Goal: Task Accomplishment & Management: Manage account settings

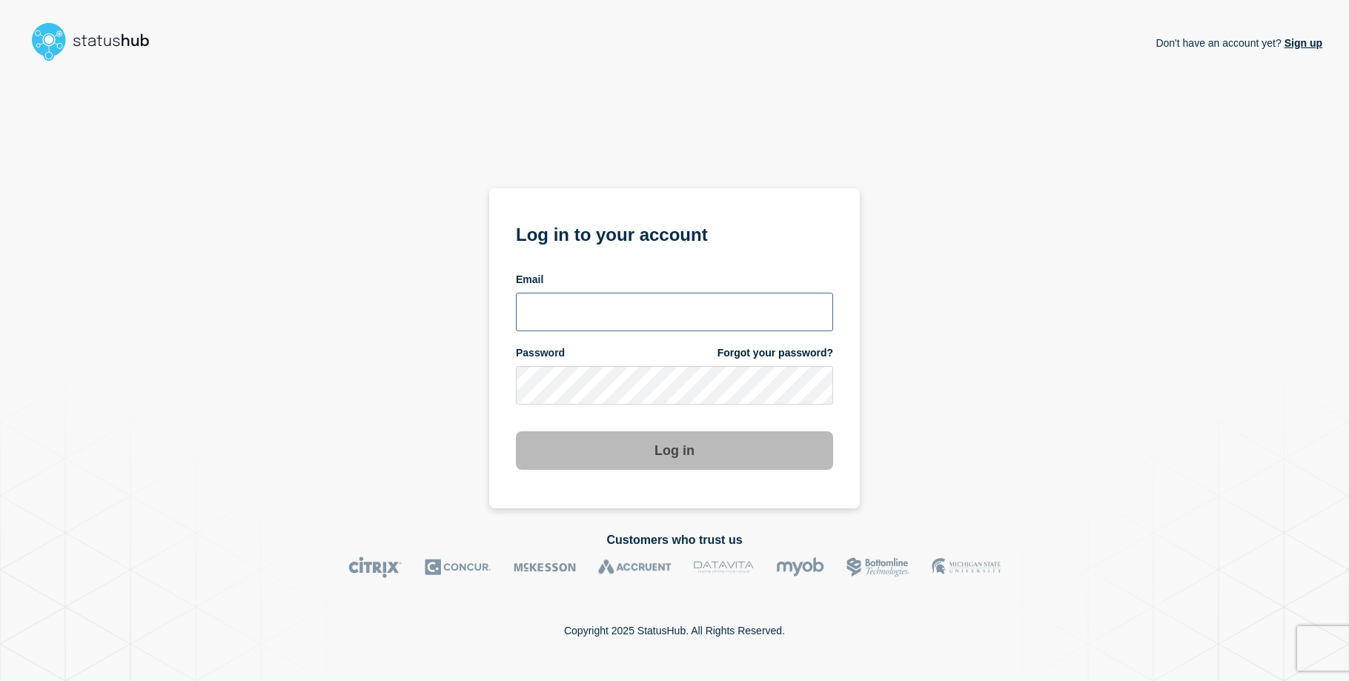
click at [609, 315] on input "email input" at bounding box center [674, 312] width 317 height 39
type input "[EMAIL_ADDRESS][DOMAIN_NAME]"
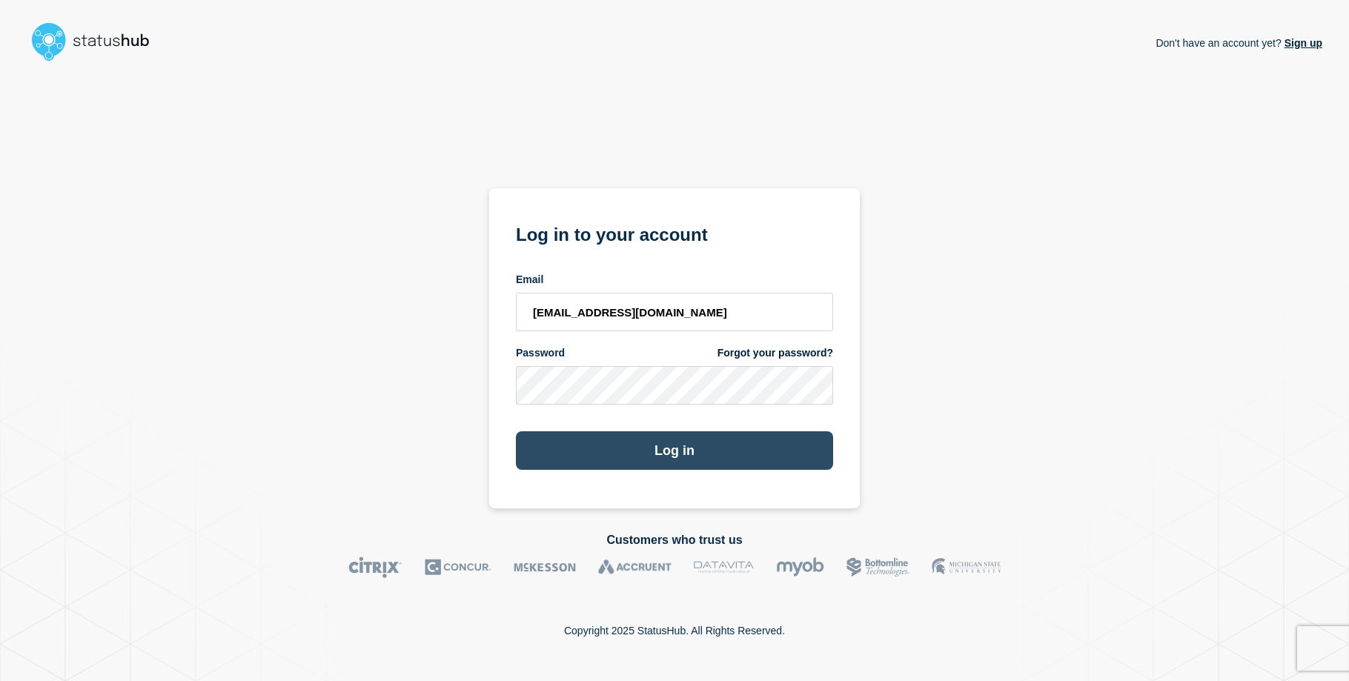
click at [549, 450] on button "Log in" at bounding box center [674, 450] width 317 height 39
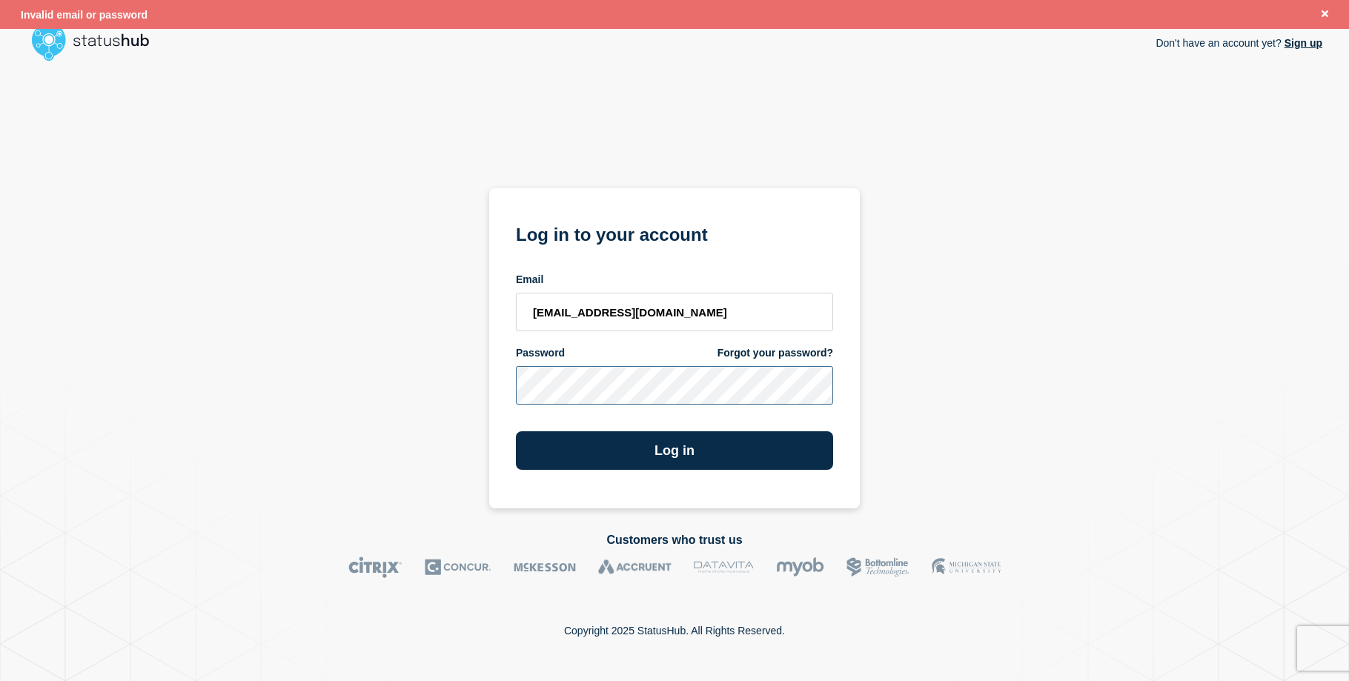
click at [485, 380] on div "Don't have an account yet? Sign up Log in to your account Email itservices@glos…" at bounding box center [675, 287] width 1296 height 441
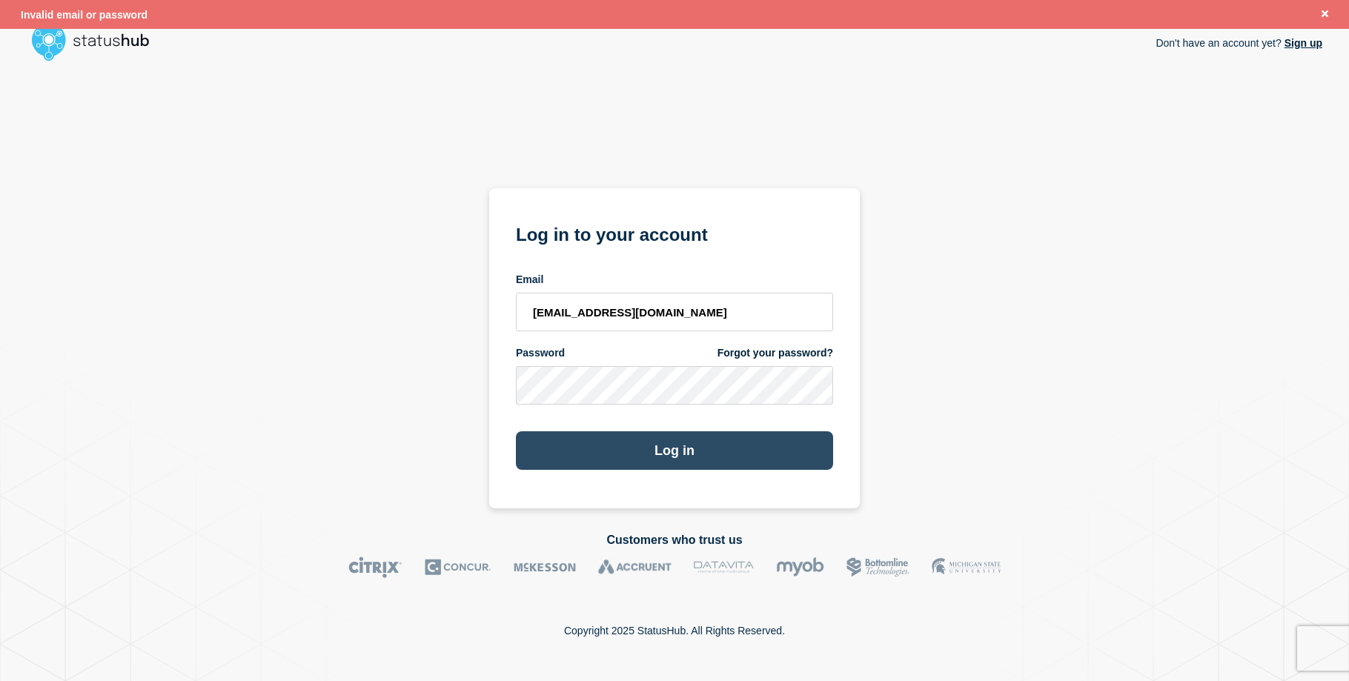
click at [554, 450] on button "Log in" at bounding box center [674, 450] width 317 height 39
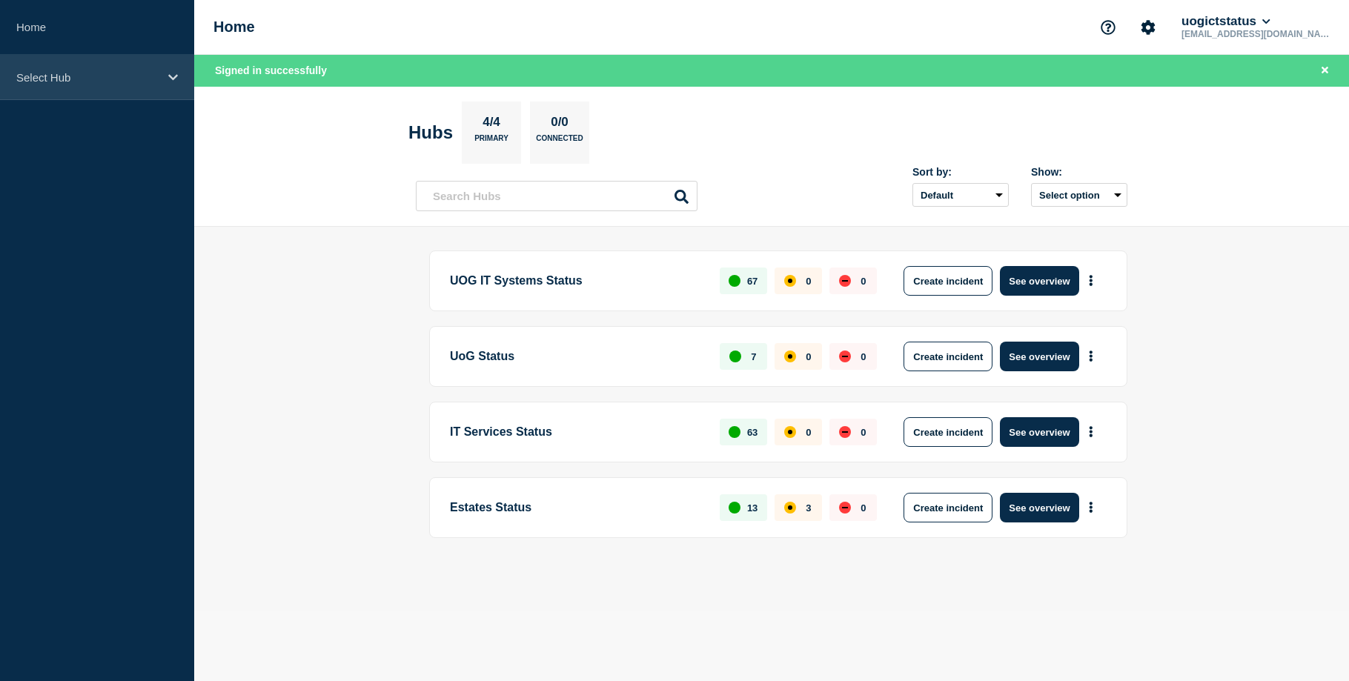
click at [105, 75] on p "Select Hub" at bounding box center [87, 77] width 142 height 13
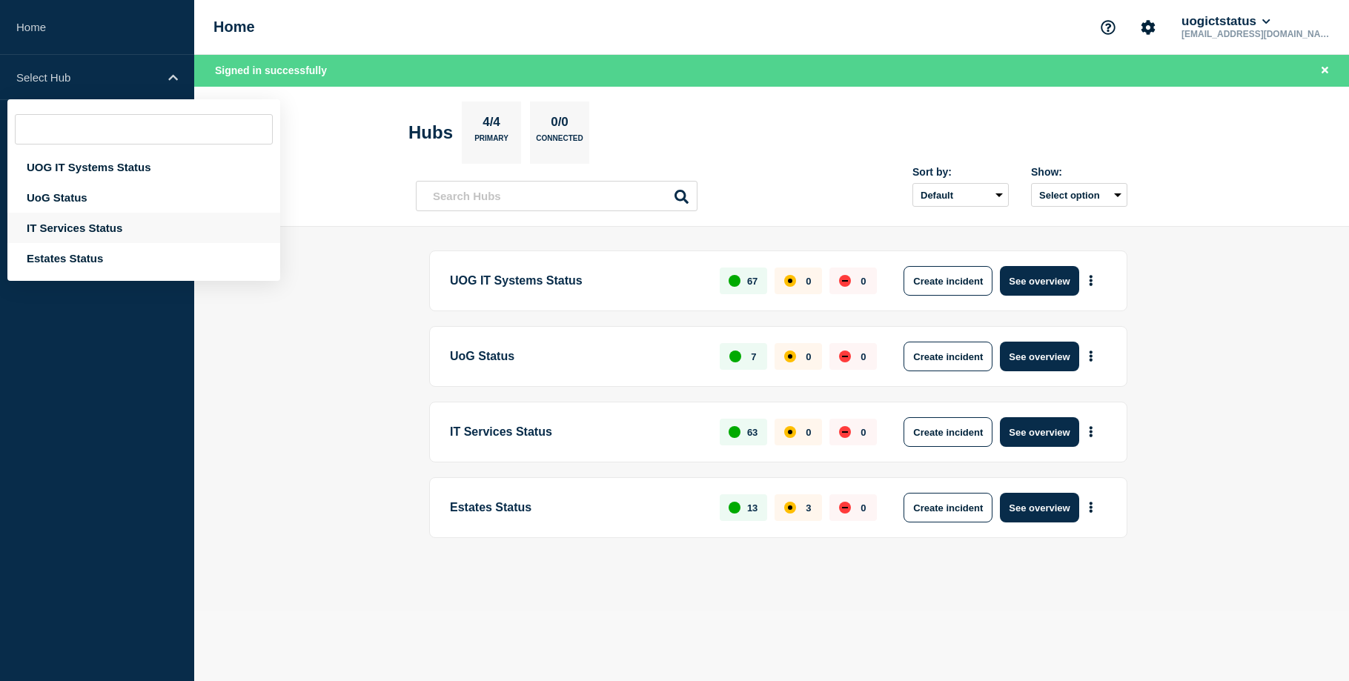
click at [90, 223] on div "IT Services Status" at bounding box center [143, 228] width 273 height 30
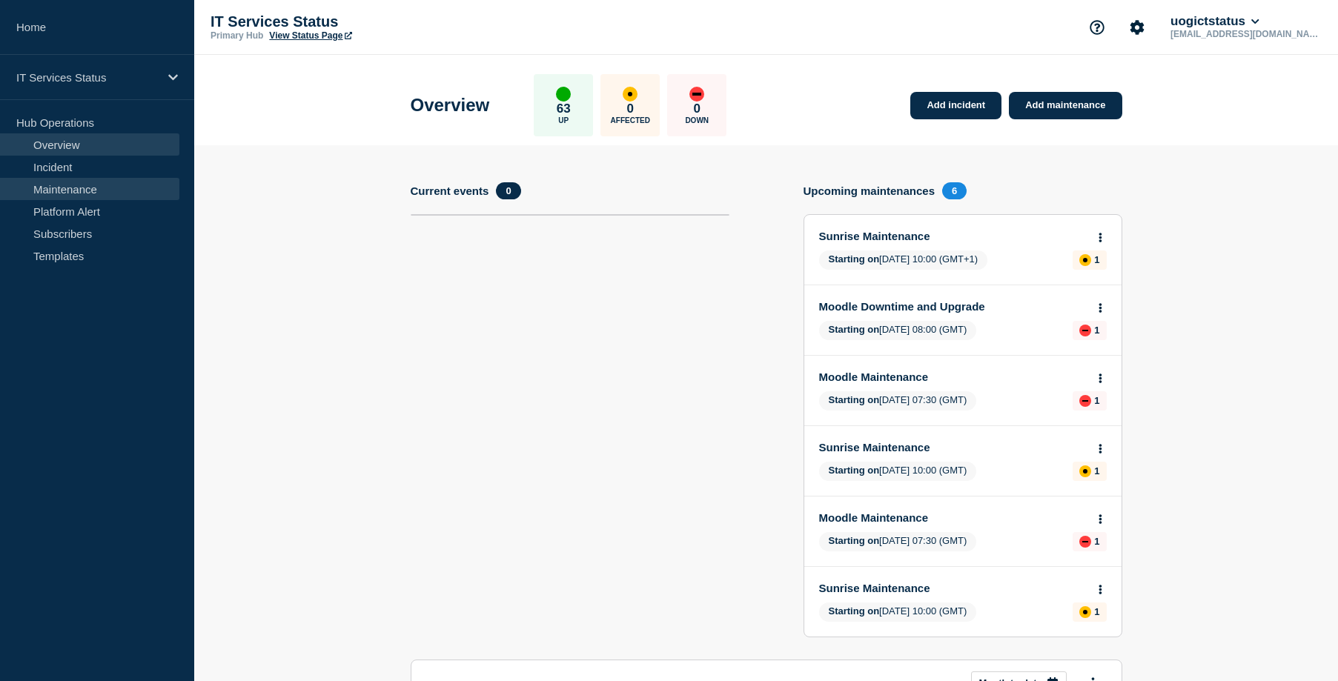
click at [113, 191] on link "Maintenance" at bounding box center [89, 189] width 179 height 22
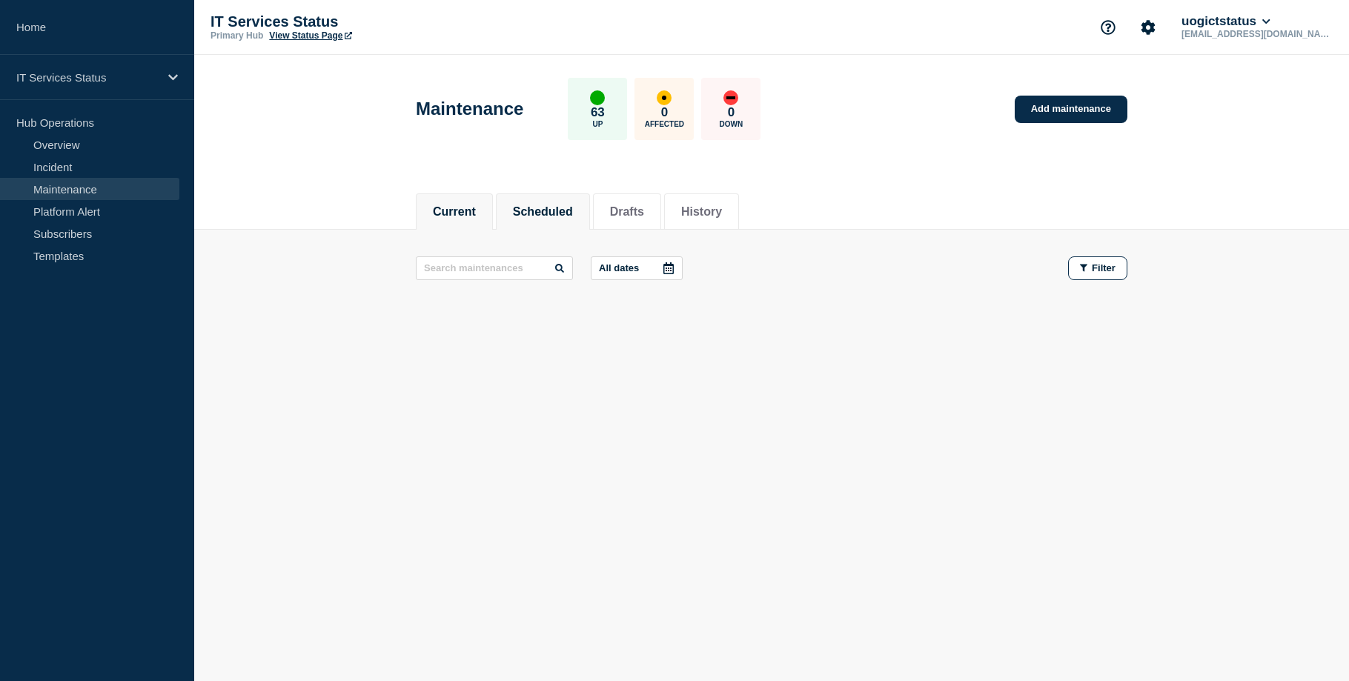
click at [571, 225] on li "Scheduled" at bounding box center [543, 211] width 94 height 36
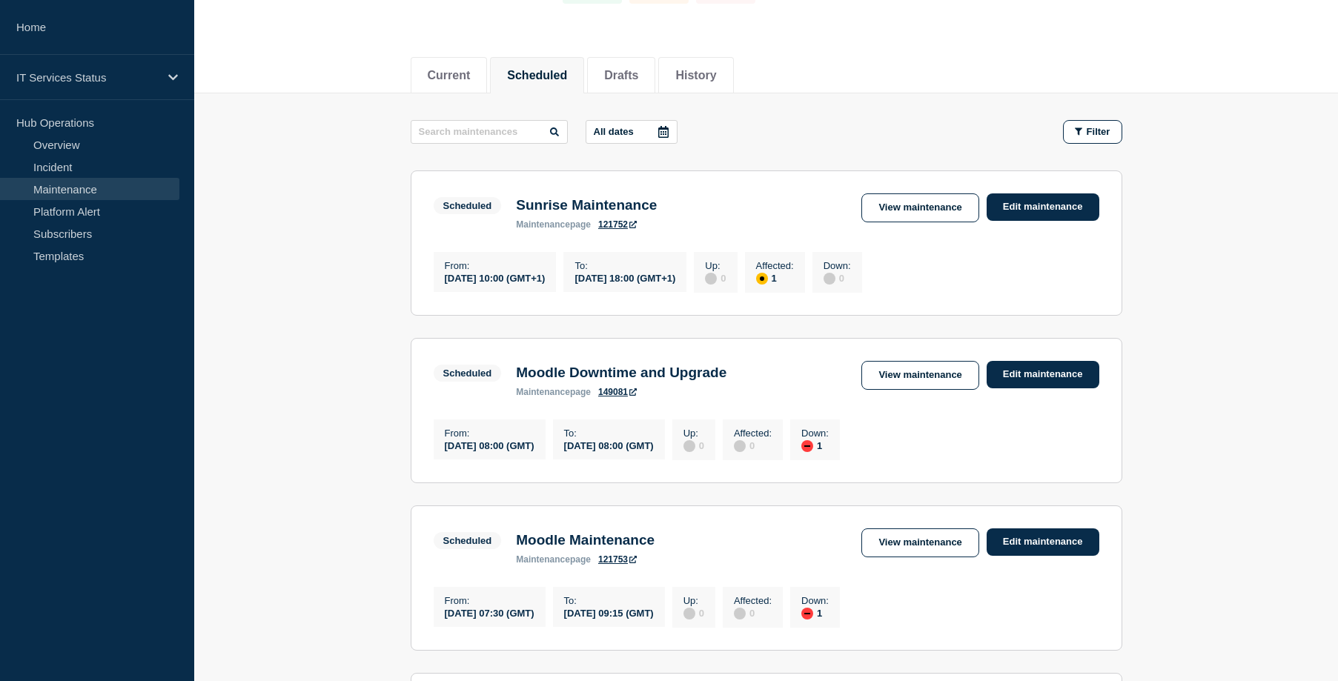
scroll to position [148, 0]
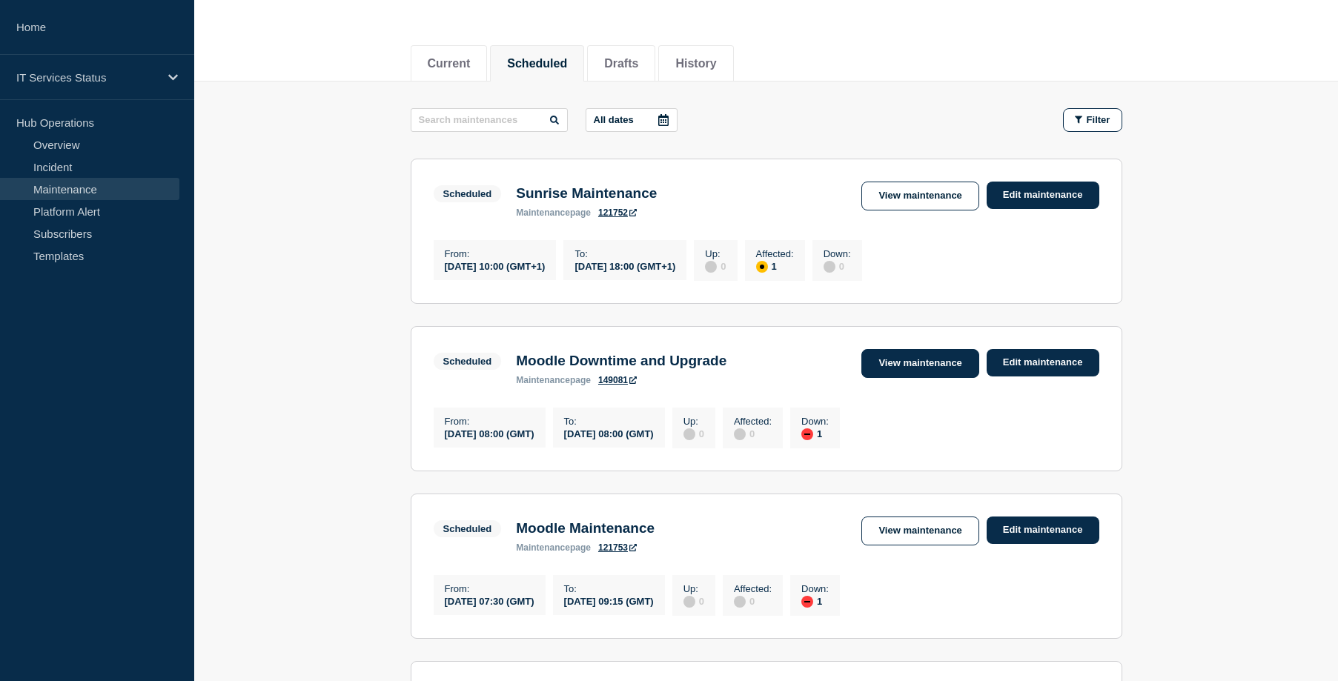
click at [912, 363] on link "View maintenance" at bounding box center [919, 363] width 117 height 29
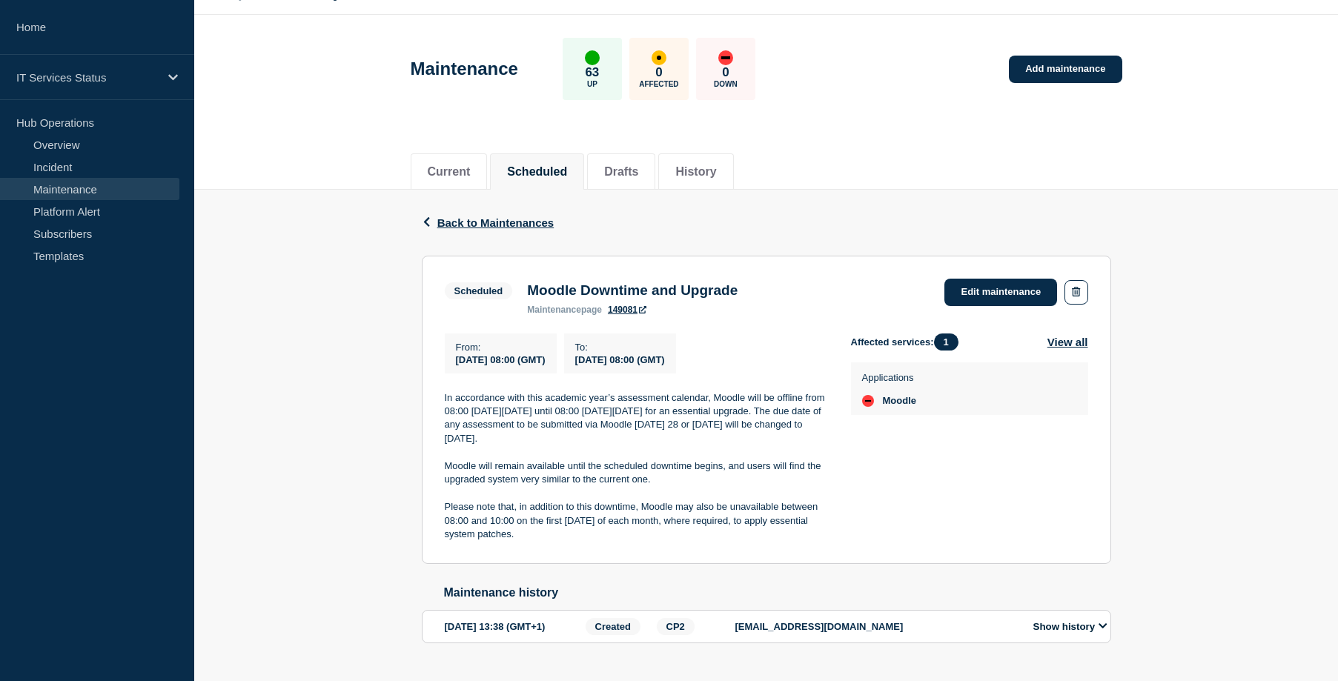
scroll to position [90, 0]
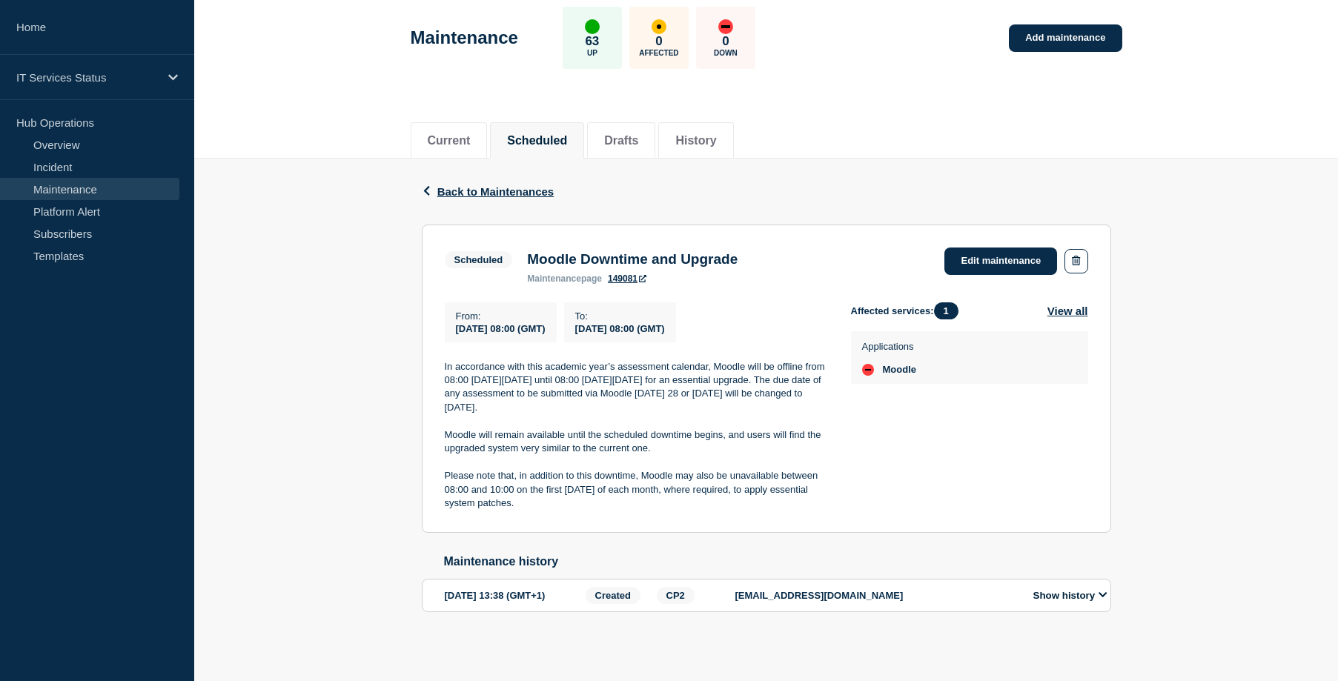
click at [488, 379] on p "In accordance with this academic year’s assessment calendar, Moodle will be off…" at bounding box center [636, 387] width 382 height 55
click at [1001, 248] on link "Edit maintenance" at bounding box center [1000, 261] width 113 height 27
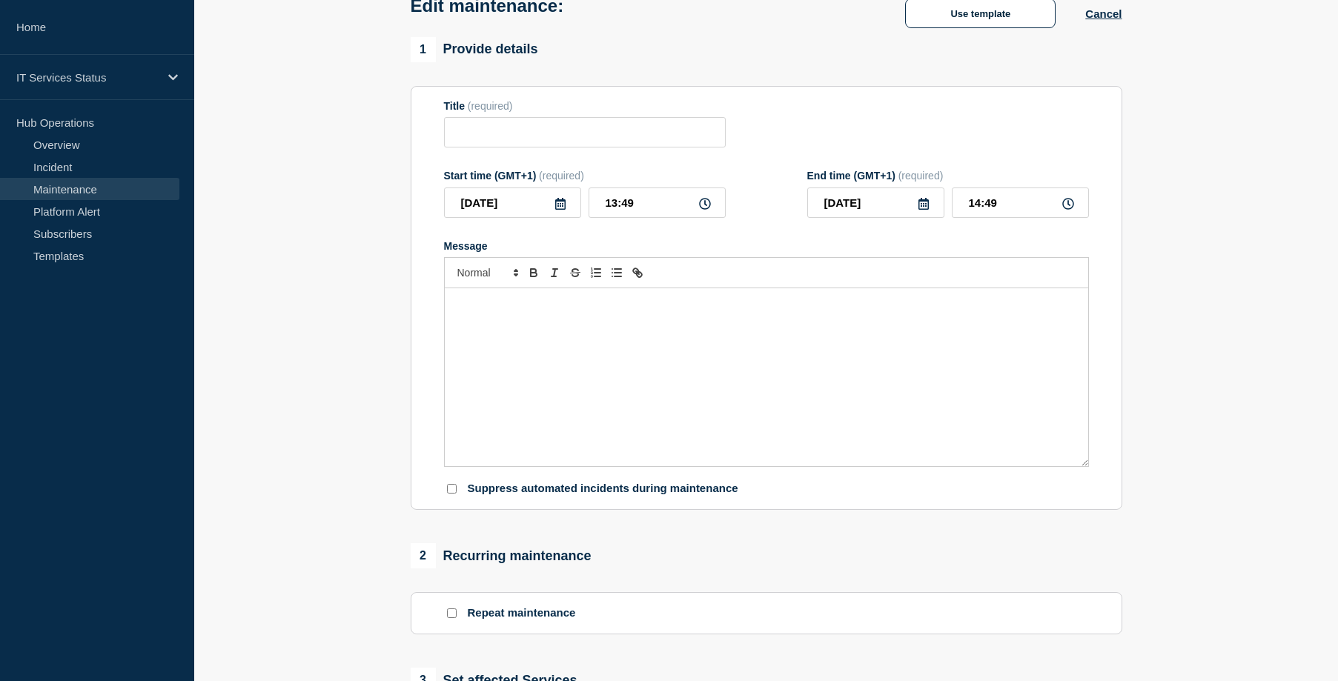
type input "Moodle Downtime and Upgrade"
type input "[DATE]"
type input "08:00"
type input "[DATE]"
type input "08:00"
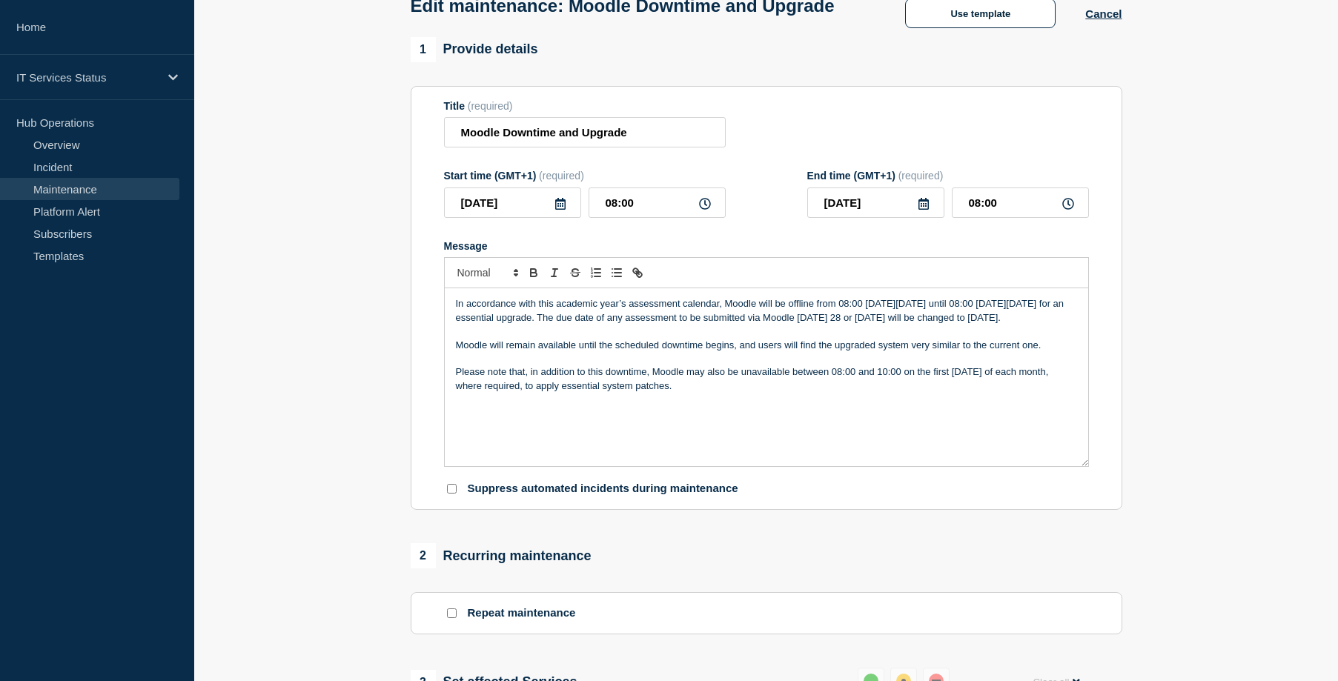
click at [615, 325] on p "In accordance with this academic year’s assessment calendar, Moodle will be off…" at bounding box center [766, 310] width 621 height 27
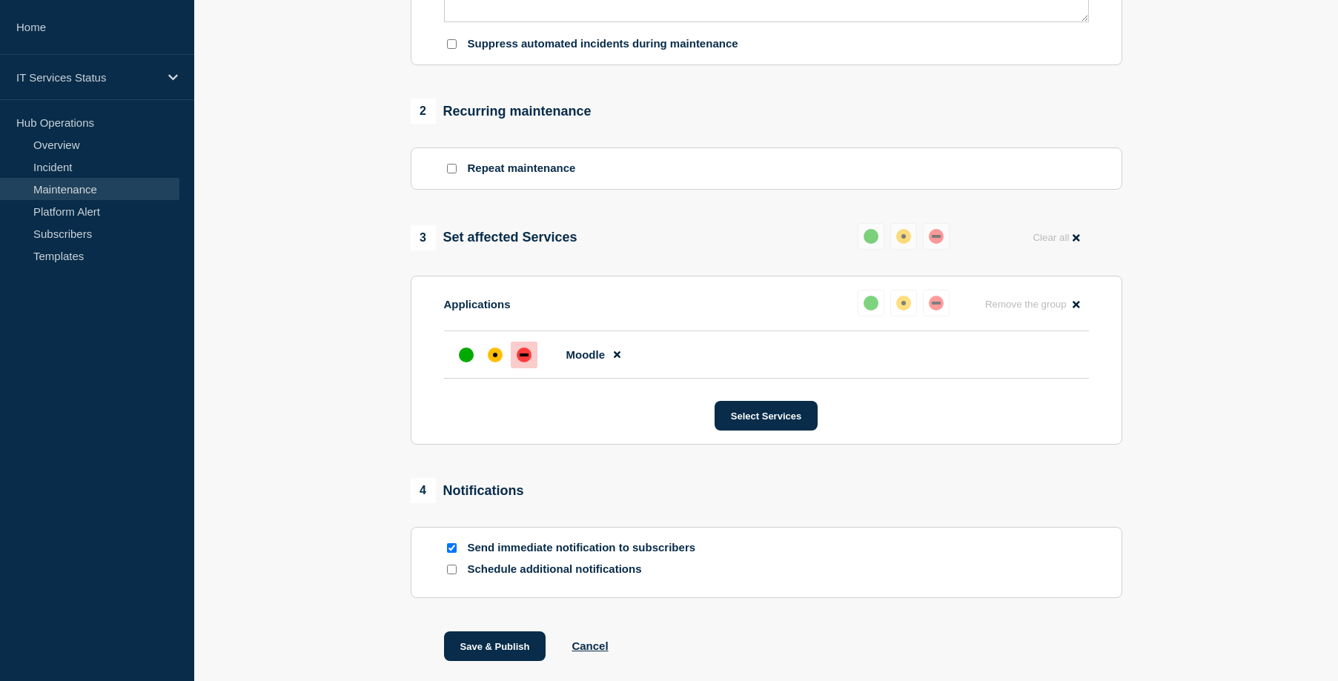
scroll to position [640, 0]
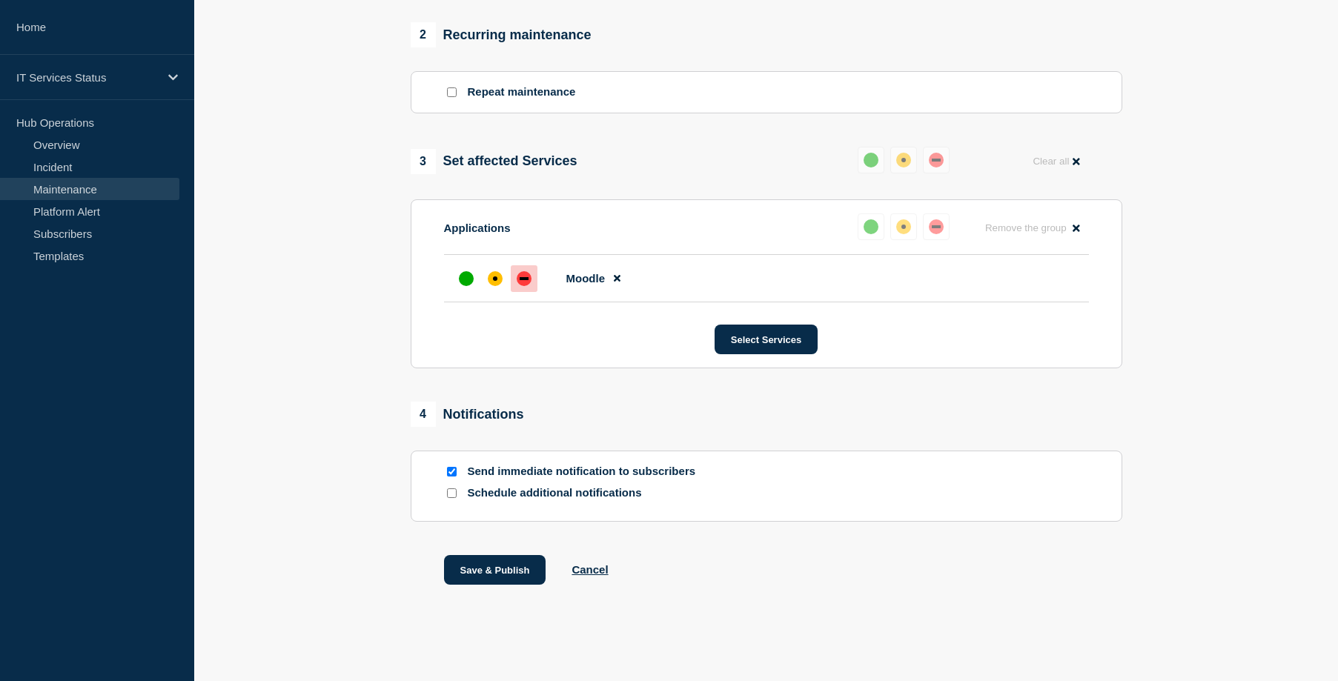
click at [449, 470] on input "Send immediate notification to subscribers" at bounding box center [452, 472] width 10 height 10
checkbox input "false"
click at [506, 568] on button "Save & Publish" at bounding box center [495, 570] width 102 height 30
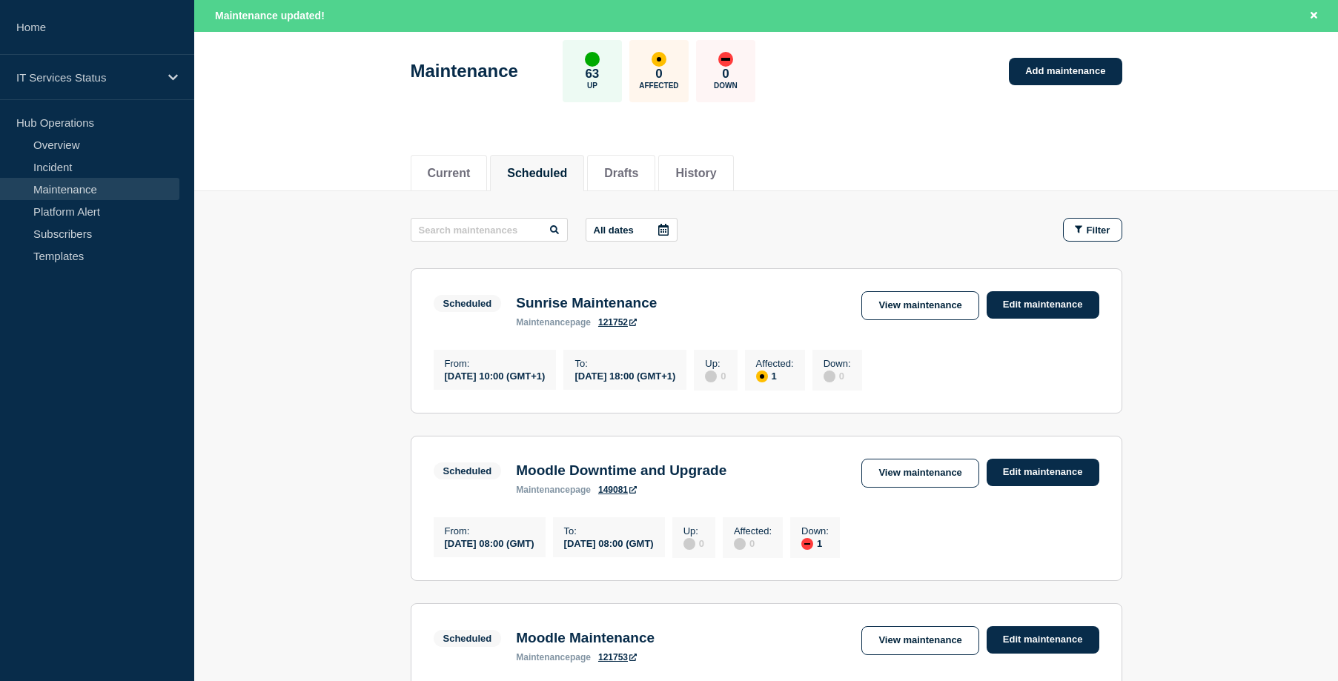
scroll to position [148, 0]
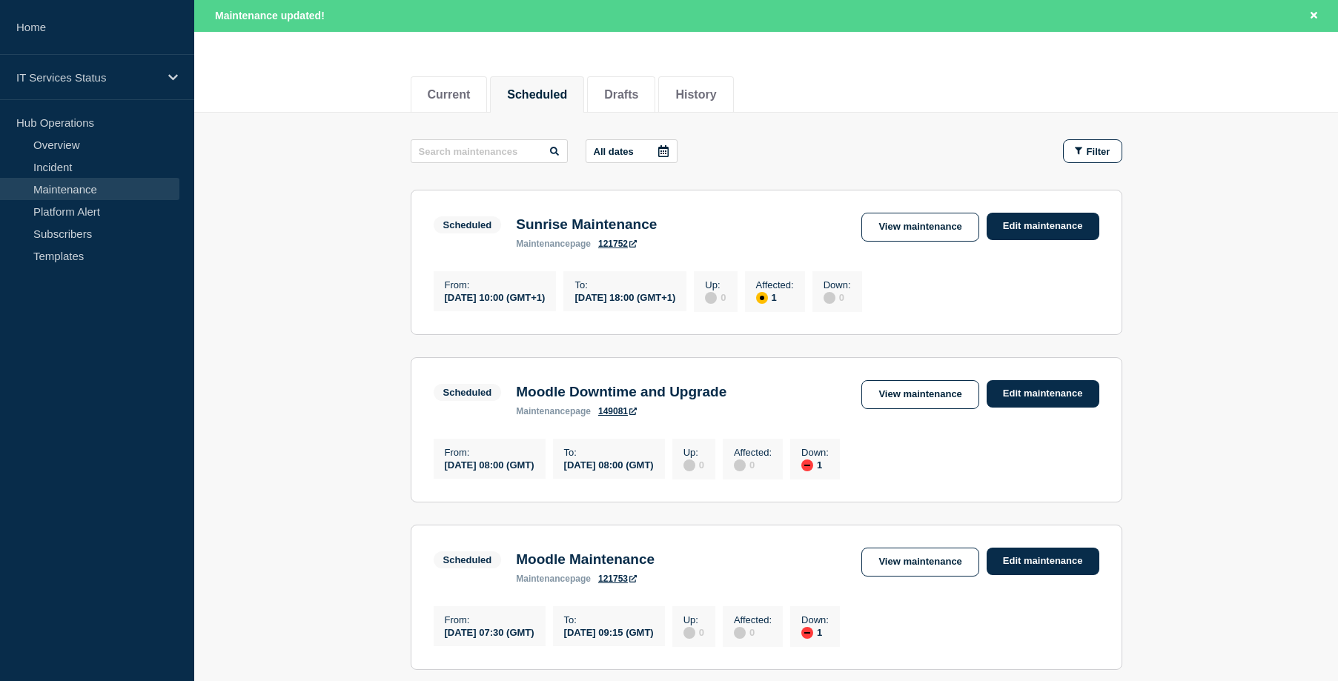
click at [924, 404] on link "View maintenance" at bounding box center [919, 394] width 117 height 29
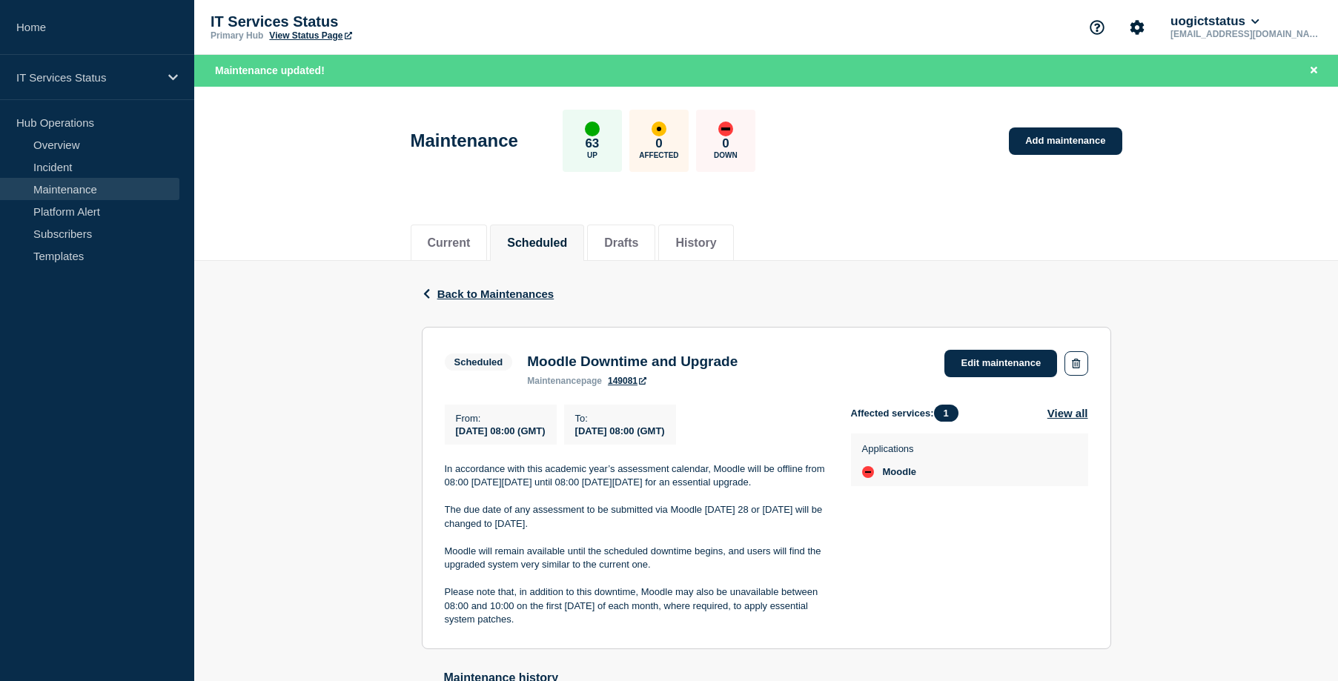
click at [74, 185] on link "Maintenance" at bounding box center [89, 189] width 179 height 22
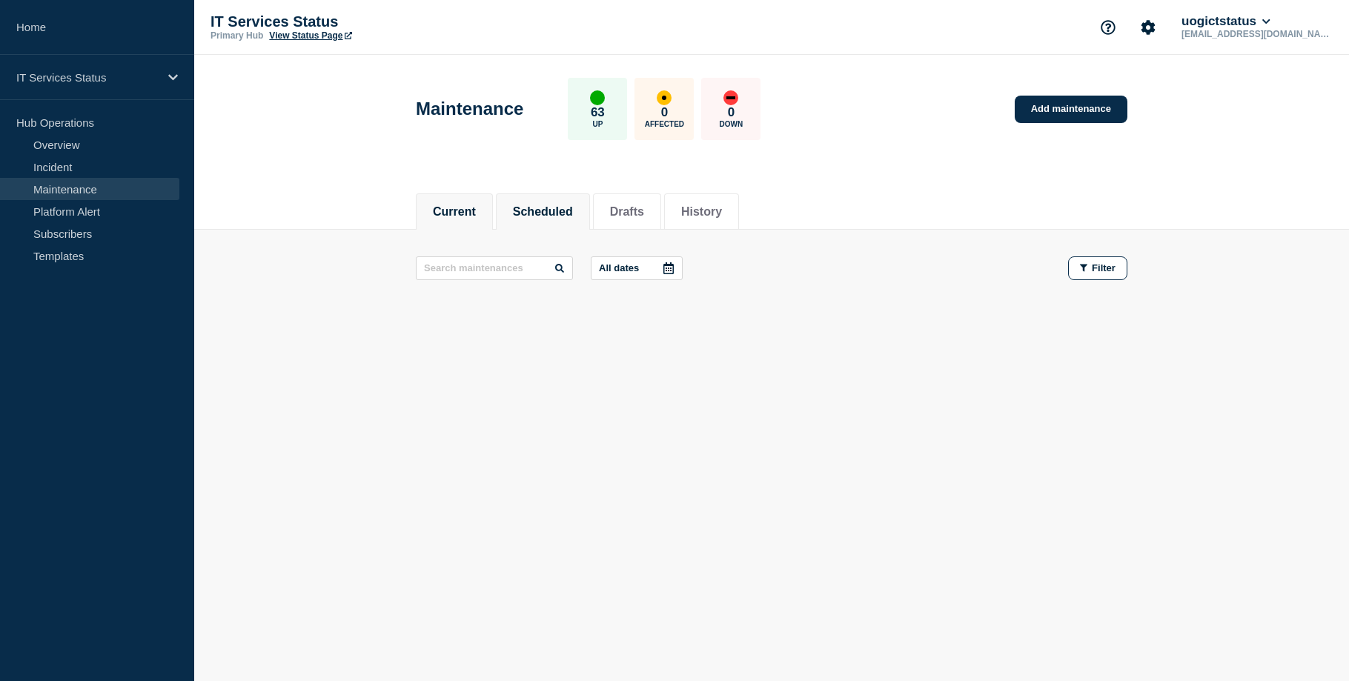
click at [566, 215] on button "Scheduled" at bounding box center [543, 211] width 60 height 13
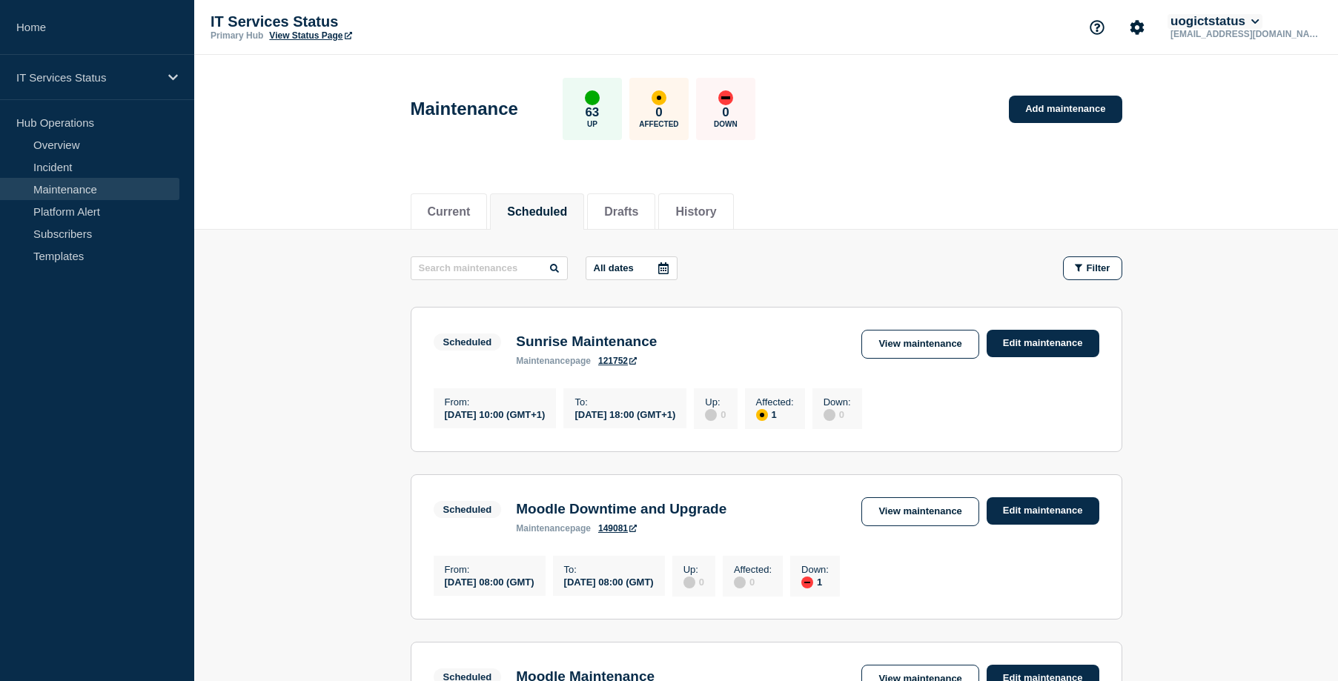
click at [1262, 25] on button "uogictstatus" at bounding box center [1214, 21] width 95 height 15
click at [1278, 197] on button "Log out" at bounding box center [1260, 196] width 37 height 13
